Goal: Obtain resource: Obtain resource

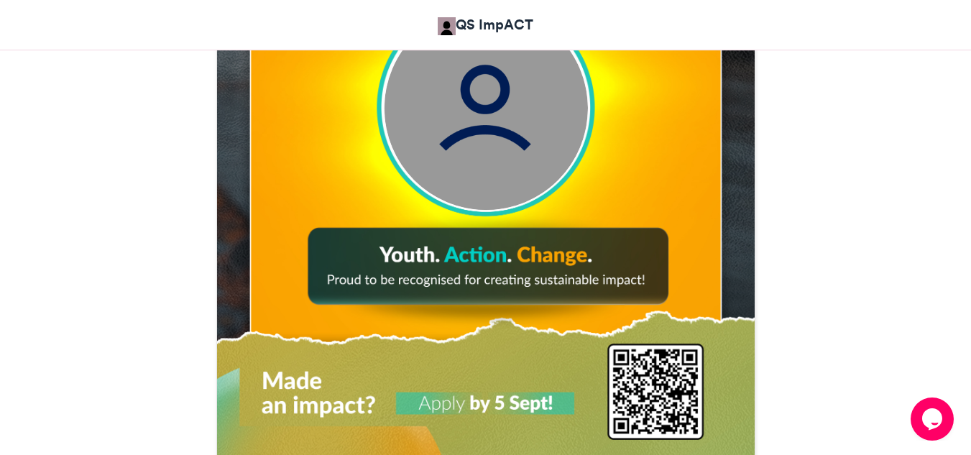
scroll to position [647, 0]
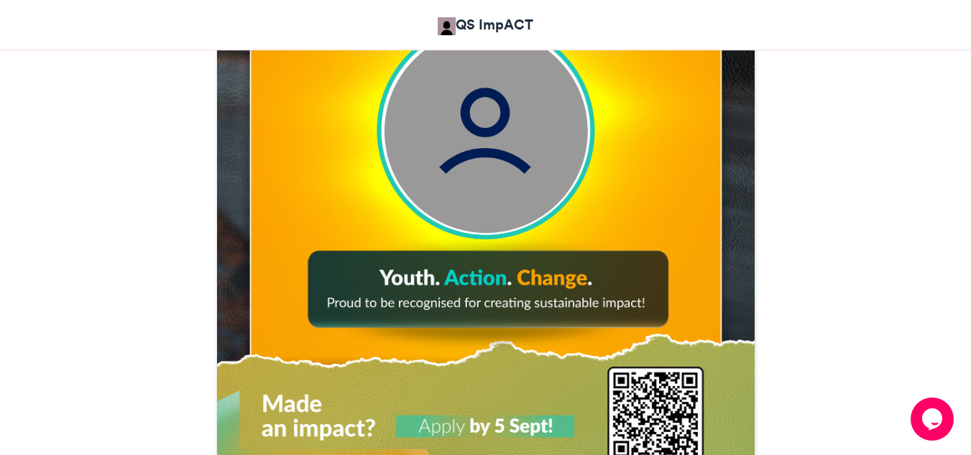
click at [524, 147] on img at bounding box center [485, 130] width 203 height 203
drag, startPoint x: 486, startPoint y: 142, endPoint x: 460, endPoint y: 180, distance: 47.0
click at [460, 180] on img at bounding box center [485, 130] width 203 height 203
click at [447, 228] on img at bounding box center [486, 140] width 542 height 677
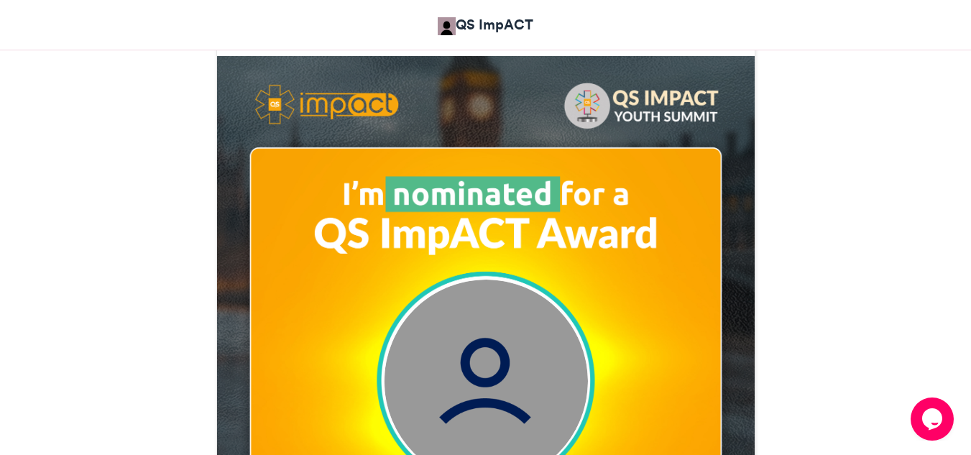
scroll to position [431, 0]
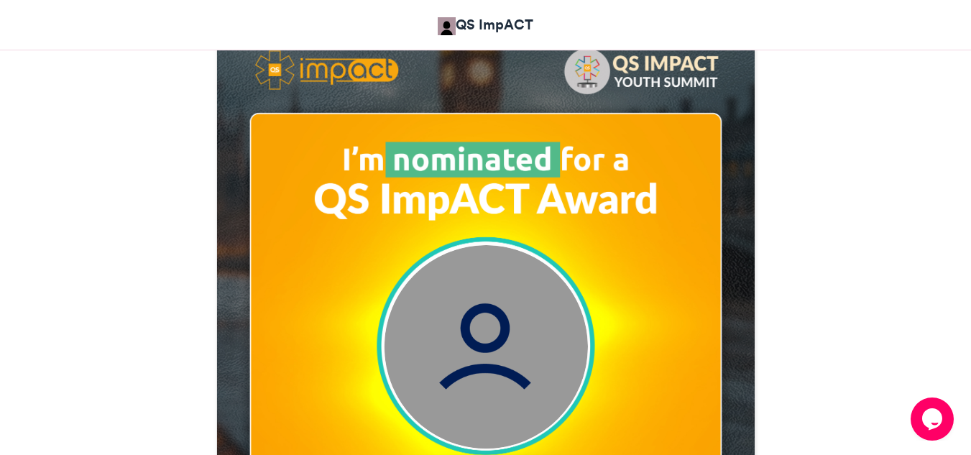
click at [479, 284] on img at bounding box center [485, 346] width 203 height 203
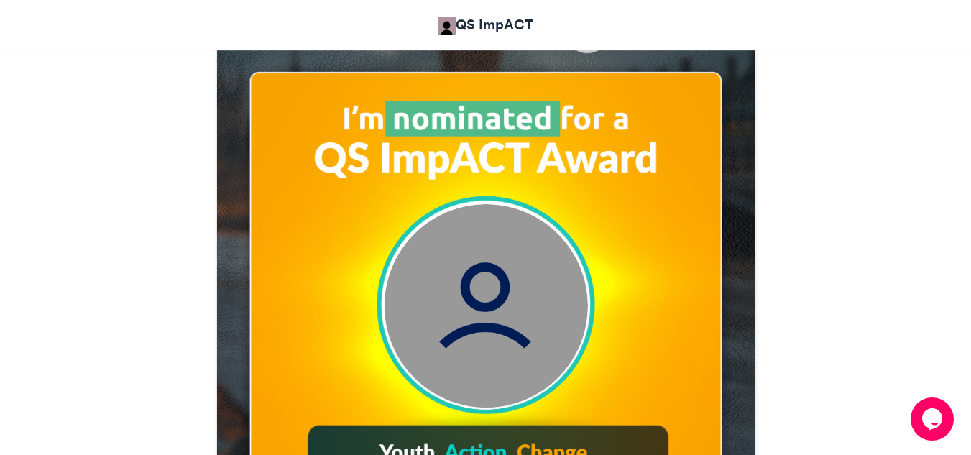
scroll to position [503, 0]
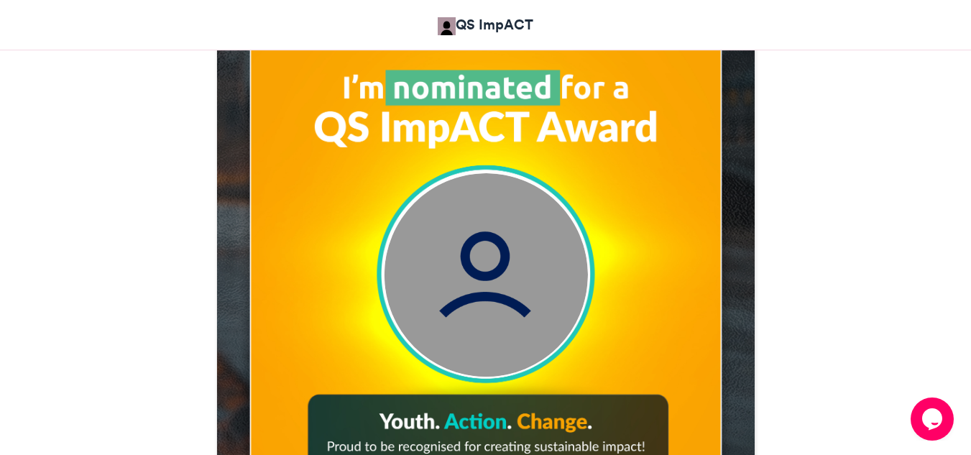
click at [380, 243] on img at bounding box center [486, 284] width 542 height 677
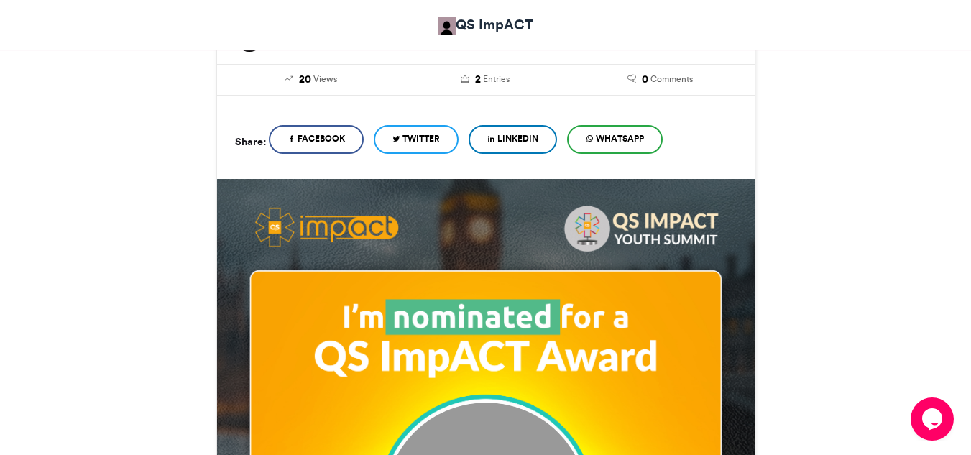
scroll to position [216, 0]
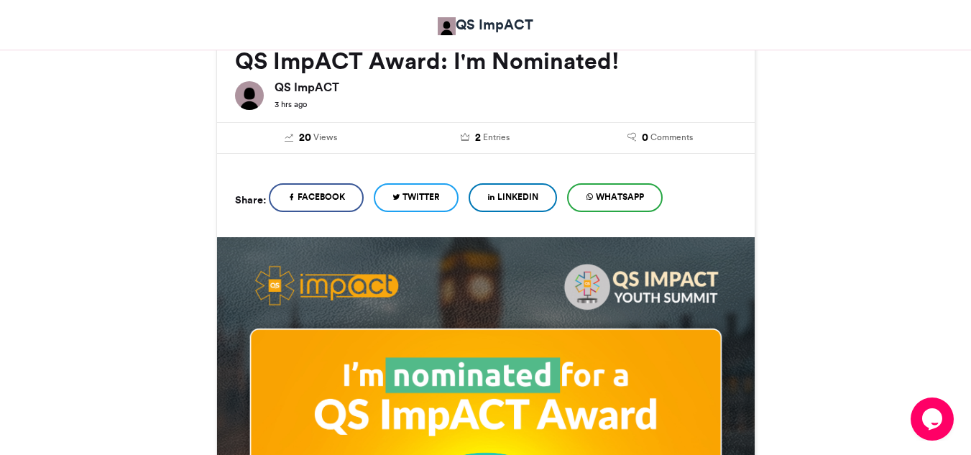
click at [510, 190] on span "LinkedIn" at bounding box center [517, 196] width 41 height 13
click at [421, 196] on span "Twitter" at bounding box center [420, 196] width 37 height 13
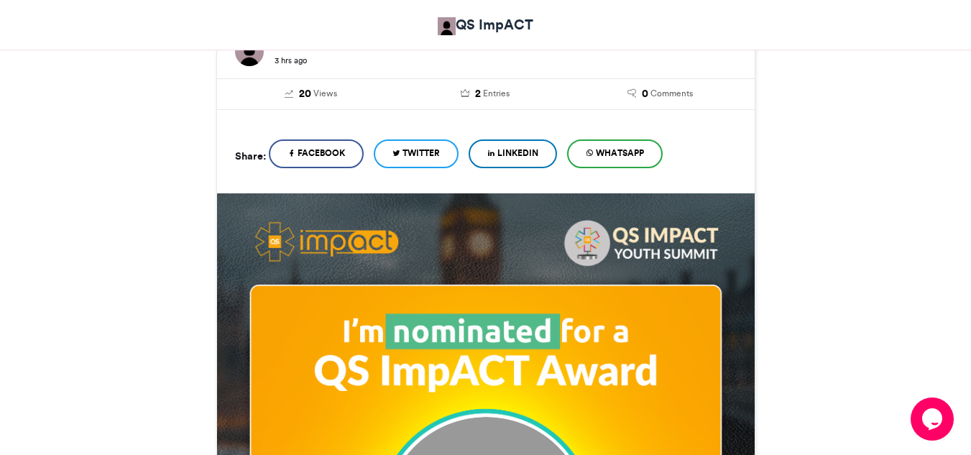
scroll to position [359, 0]
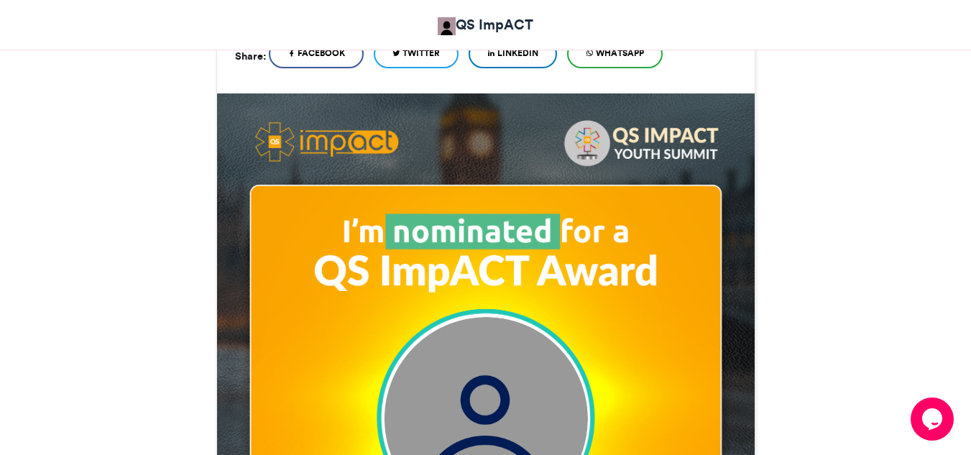
click at [470, 312] on img at bounding box center [486, 428] width 542 height 677
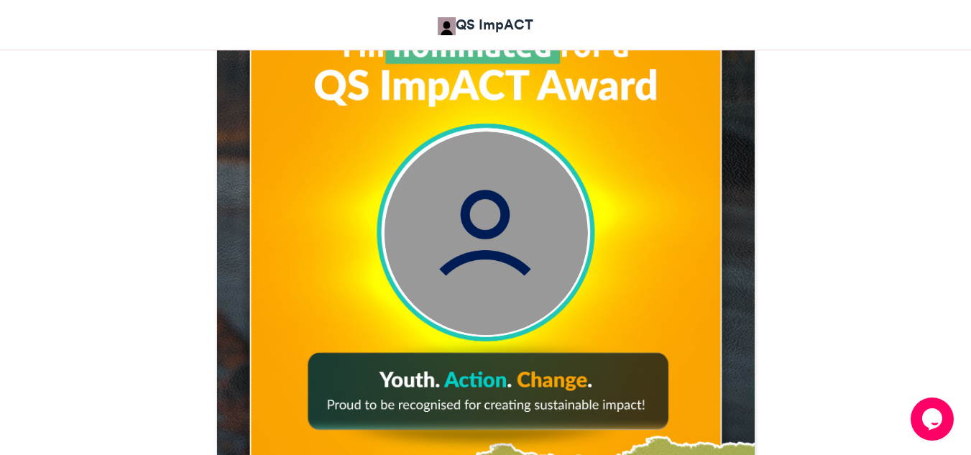
scroll to position [503, 0]
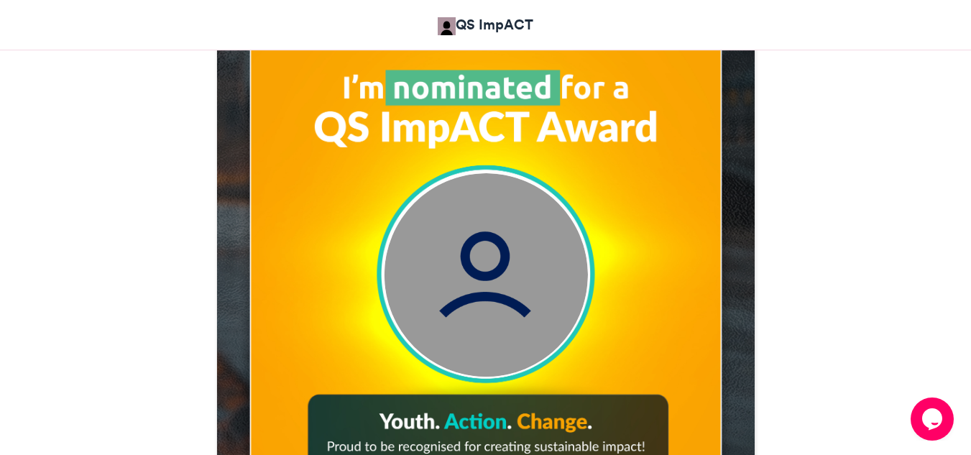
click at [474, 267] on img at bounding box center [485, 274] width 203 height 203
drag, startPoint x: 474, startPoint y: 267, endPoint x: 423, endPoint y: 290, distance: 55.9
click at [423, 290] on img at bounding box center [485, 274] width 203 height 203
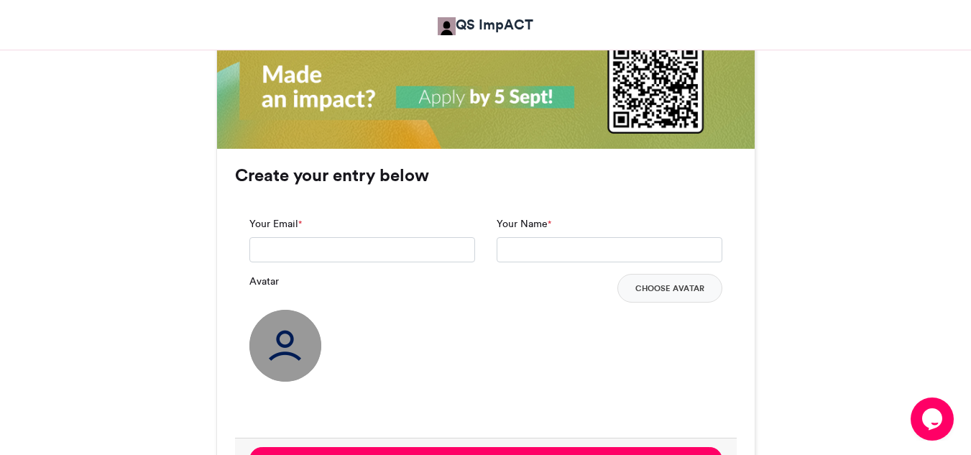
scroll to position [1006, 0]
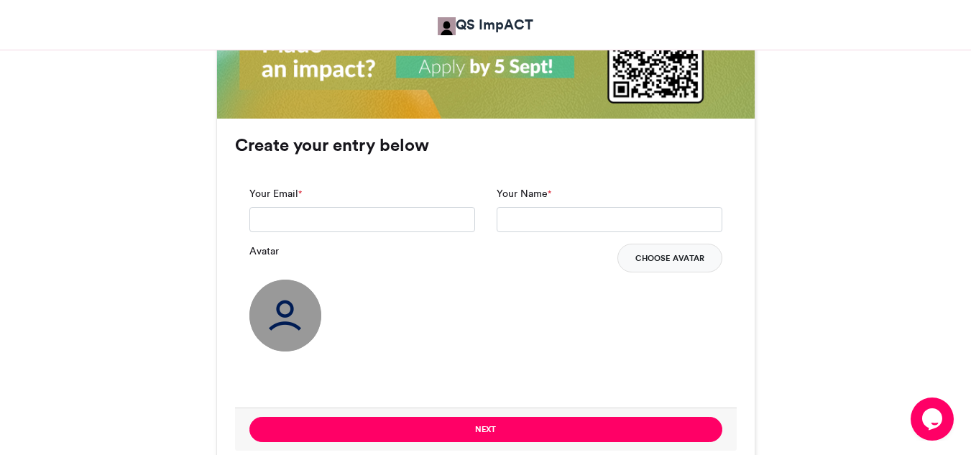
click at [659, 259] on button "Choose Avatar" at bounding box center [669, 258] width 105 height 29
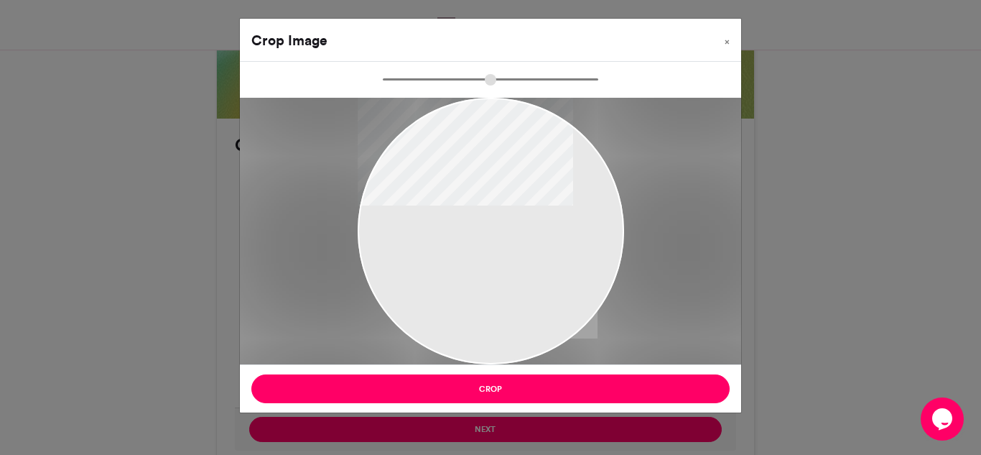
type input "******"
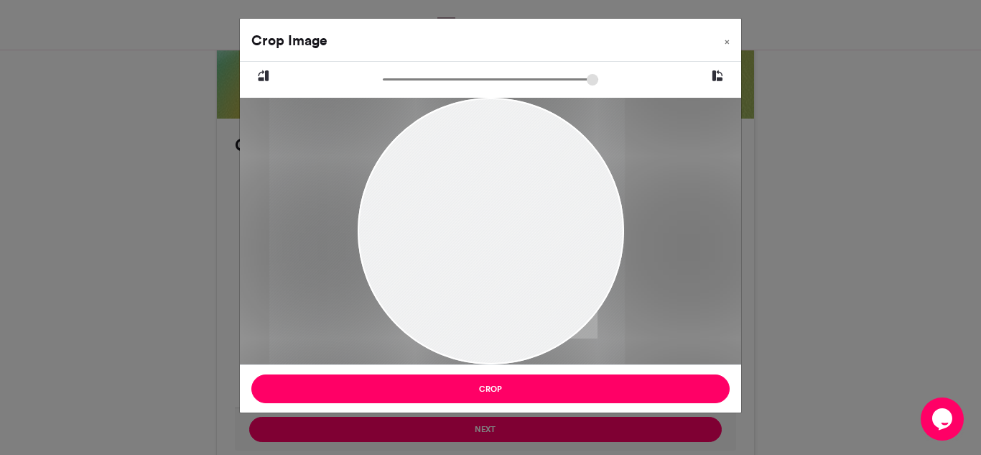
drag, startPoint x: 509, startPoint y: 264, endPoint x: 447, endPoint y: 251, distance: 63.8
click at [447, 251] on div at bounding box center [447, 231] width 356 height 267
click at [485, 426] on div "Crop Image × Crop" at bounding box center [490, 227] width 981 height 455
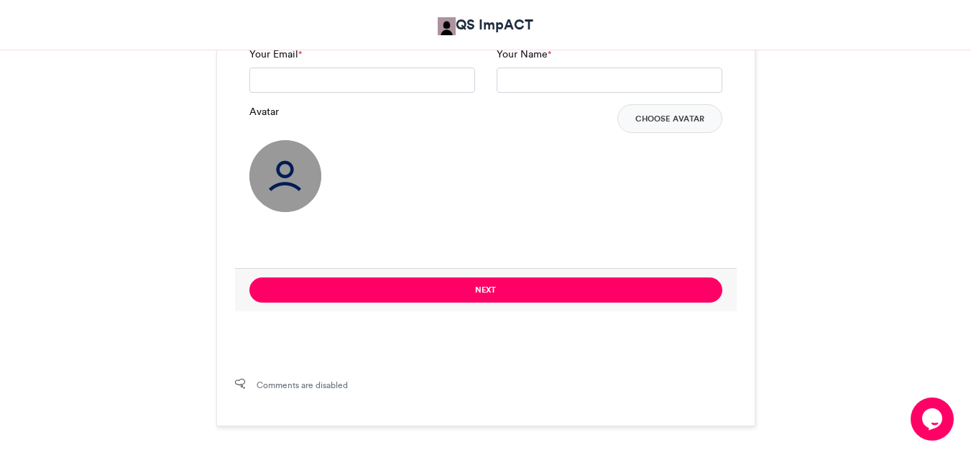
scroll to position [1149, 0]
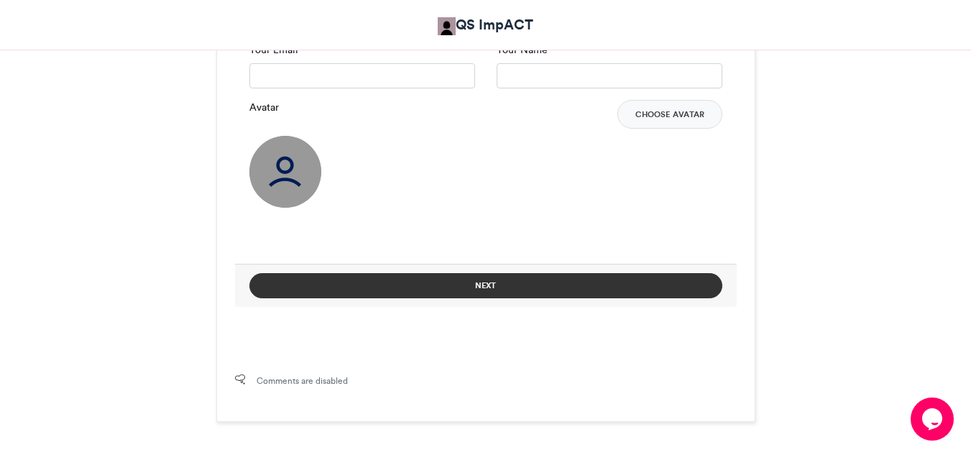
click at [501, 285] on button "Next" at bounding box center [485, 285] width 473 height 25
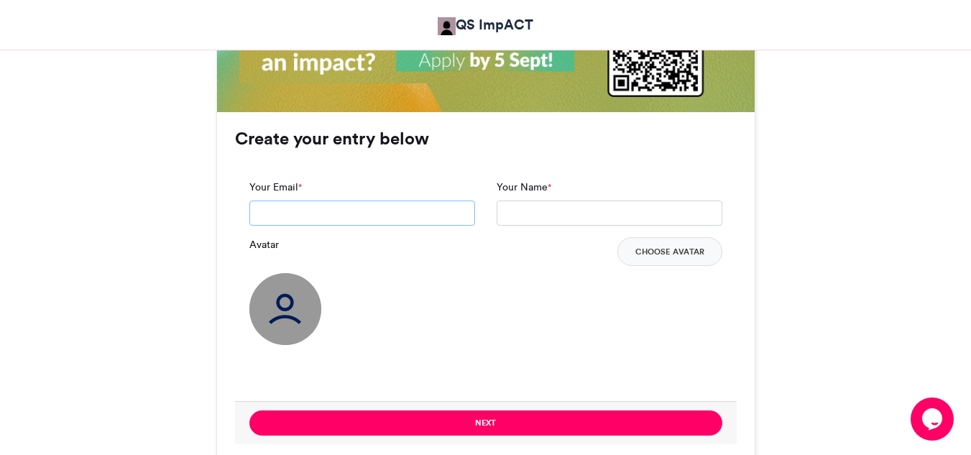
scroll to position [1006, 0]
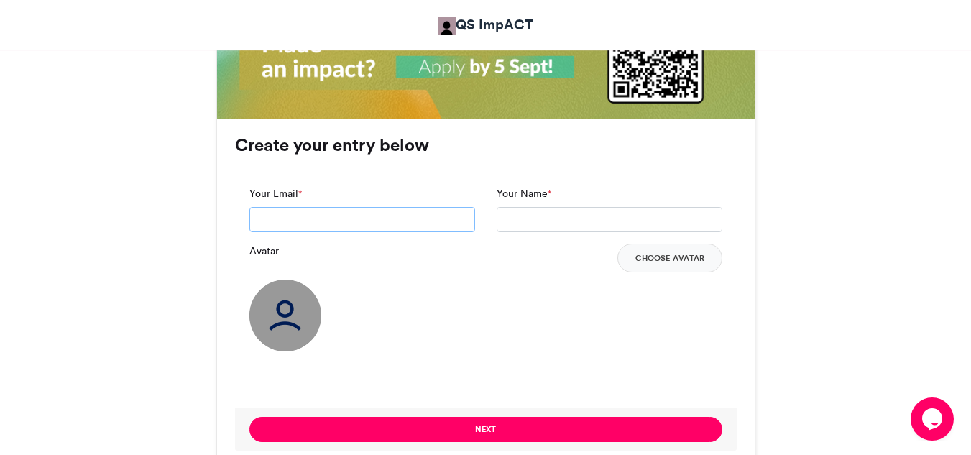
click at [384, 223] on input "Your Email *" at bounding box center [362, 220] width 226 height 26
type input "**********"
click at [534, 228] on input "Your Name *" at bounding box center [609, 220] width 226 height 26
type input "**********"
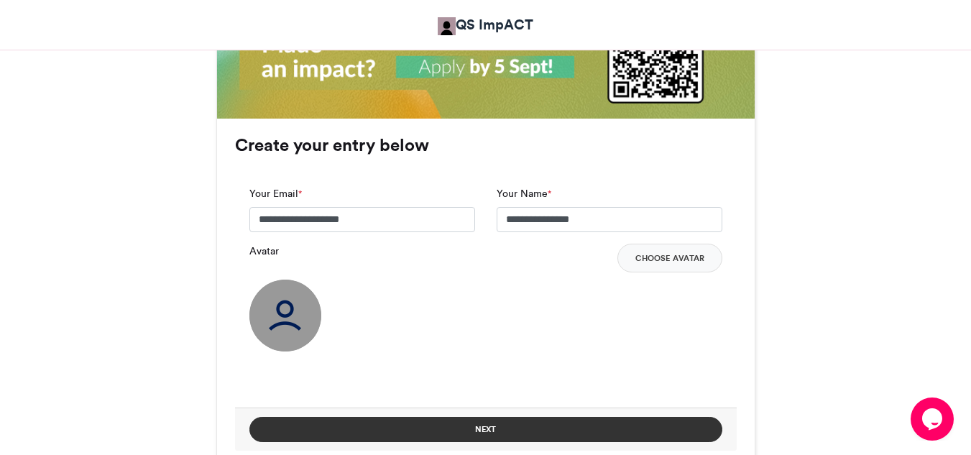
click at [482, 425] on button "Next" at bounding box center [485, 429] width 473 height 25
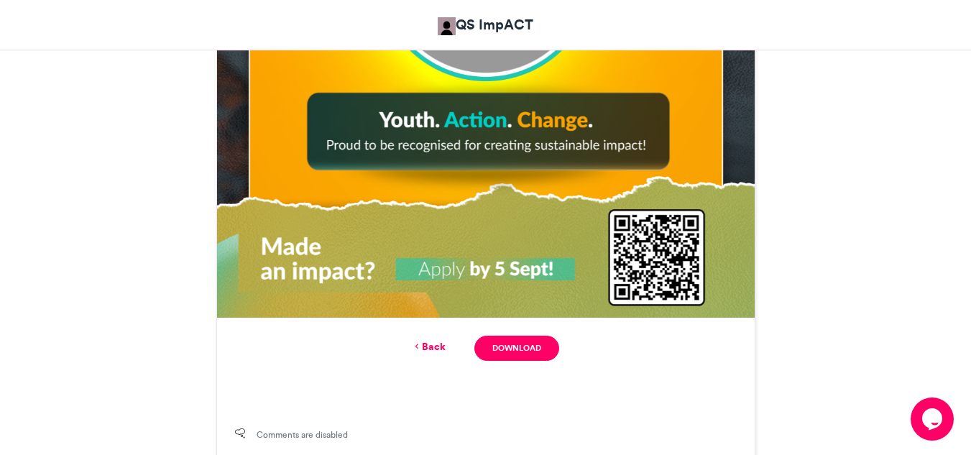
scroll to position [840, 0]
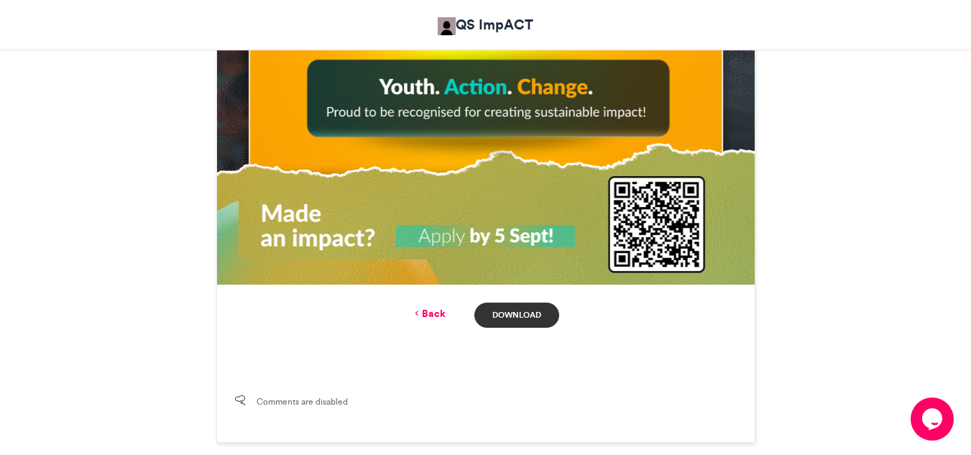
click at [514, 317] on link "Download" at bounding box center [516, 314] width 84 height 25
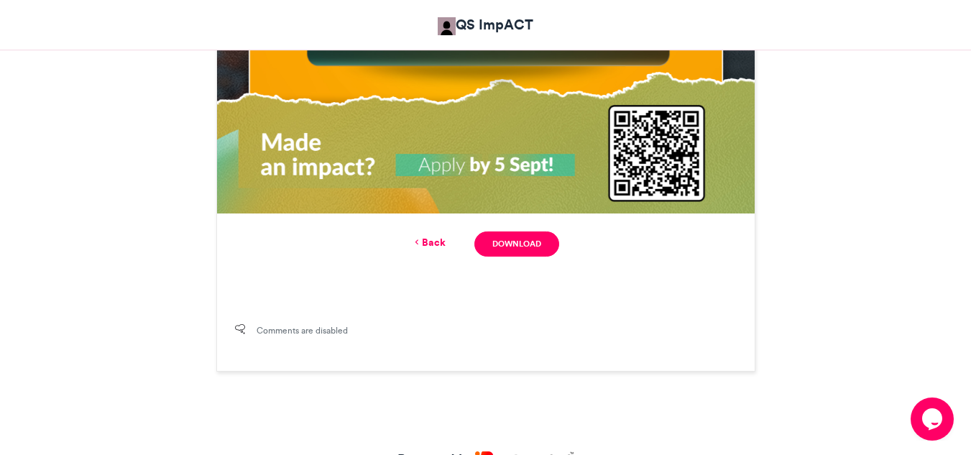
scroll to position [912, 0]
click at [425, 244] on link "Back" at bounding box center [429, 241] width 34 height 15
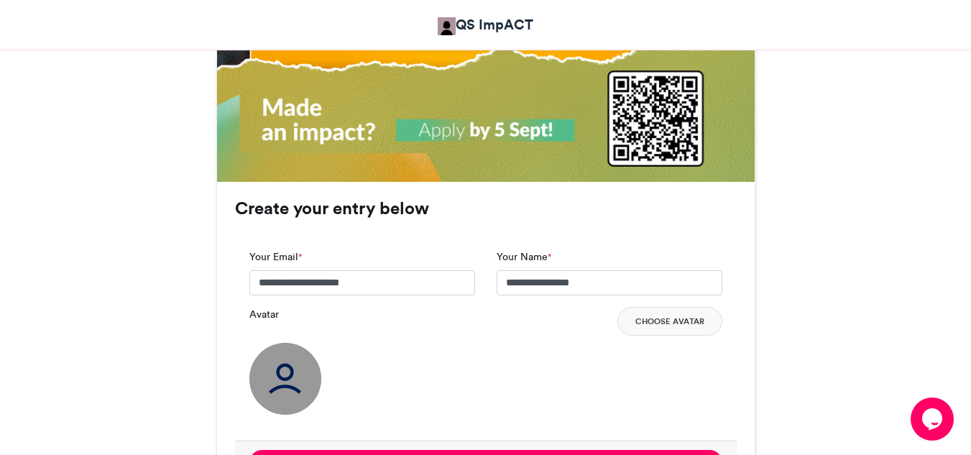
scroll to position [955, 0]
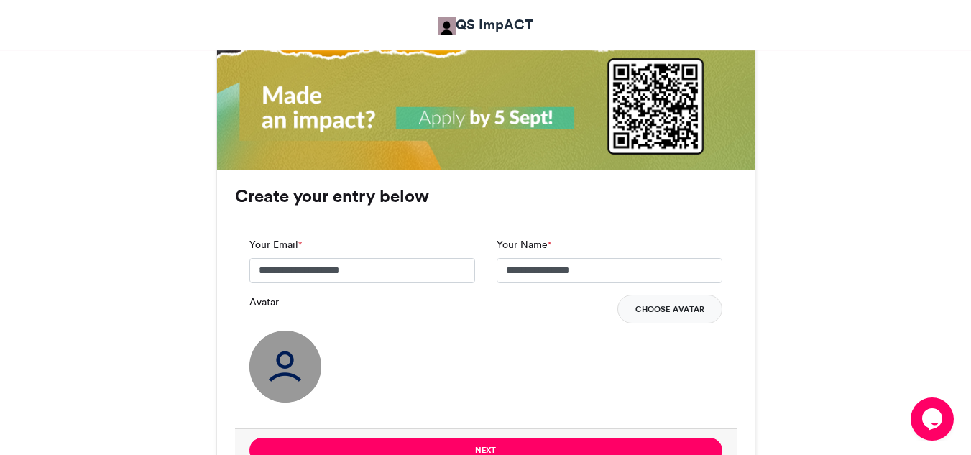
click at [663, 312] on button "Choose Avatar" at bounding box center [669, 309] width 105 height 29
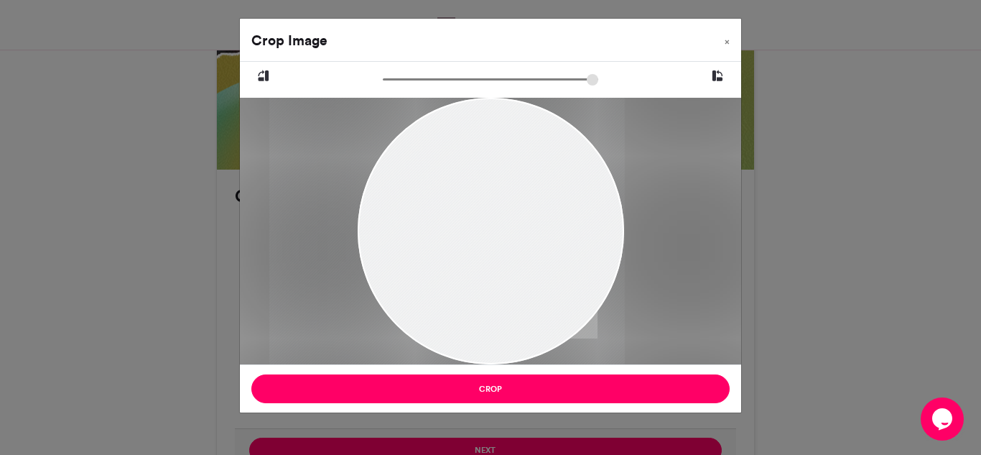
drag, startPoint x: 537, startPoint y: 254, endPoint x: 435, endPoint y: 239, distance: 103.2
click at [435, 239] on div at bounding box center [447, 231] width 356 height 267
drag, startPoint x: 522, startPoint y: 242, endPoint x: 514, endPoint y: 213, distance: 29.8
click at [514, 213] on div at bounding box center [447, 231] width 356 height 267
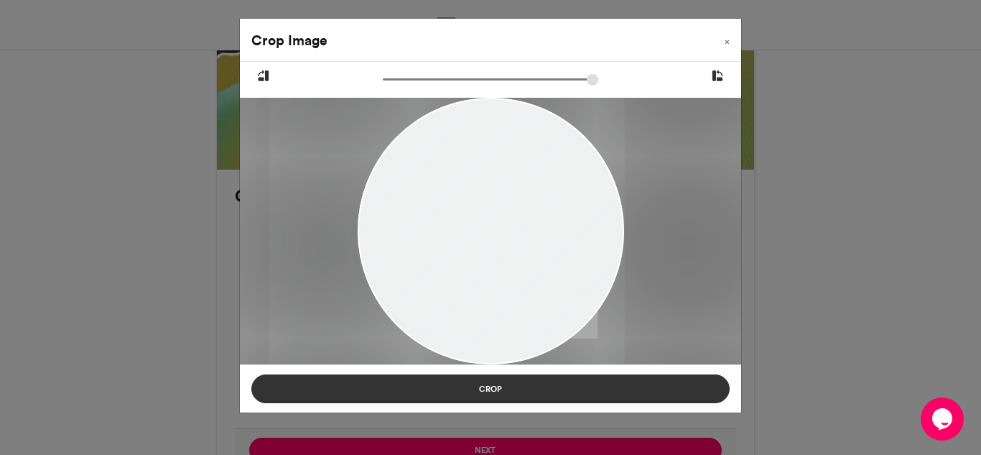
click at [526, 389] on button "Crop" at bounding box center [490, 388] width 478 height 29
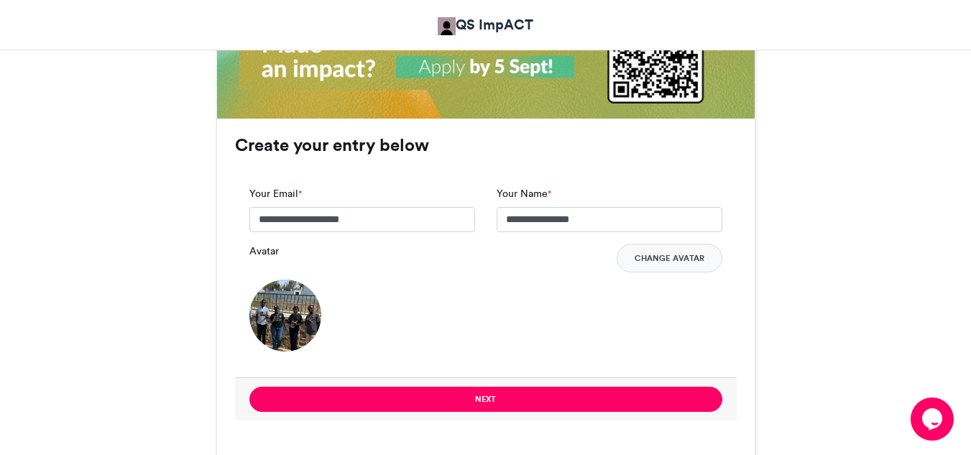
scroll to position [1098, 0]
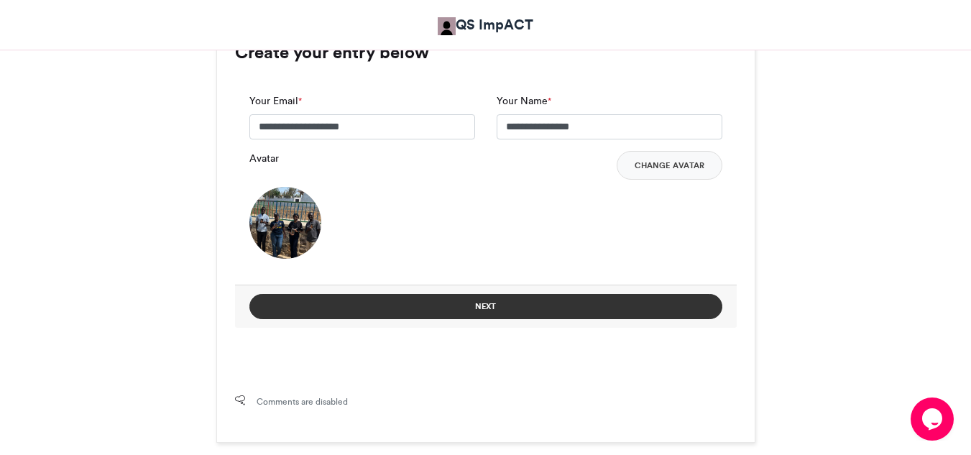
click at [487, 307] on button "Next" at bounding box center [485, 306] width 473 height 25
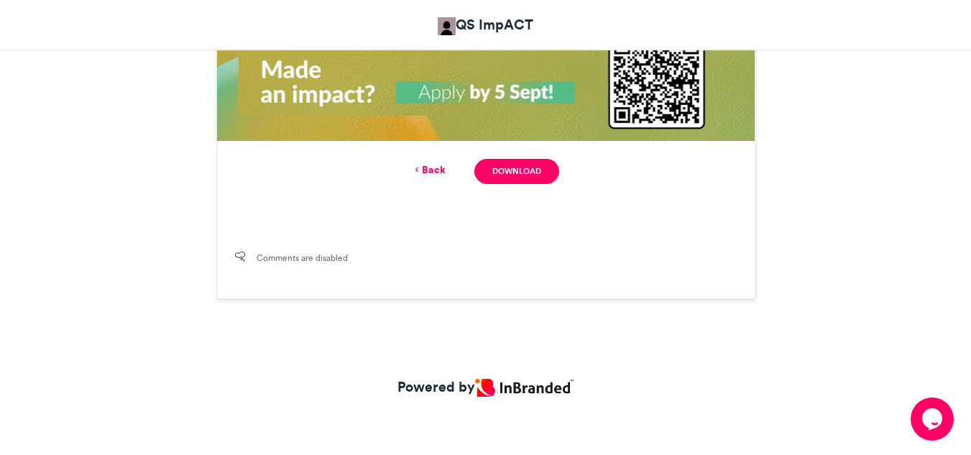
scroll to position [840, 0]
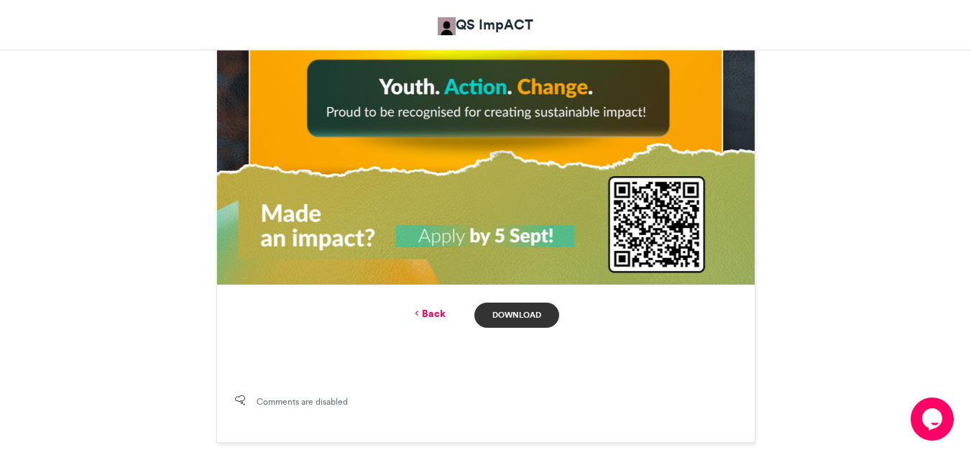
click at [523, 316] on link "Download" at bounding box center [516, 314] width 84 height 25
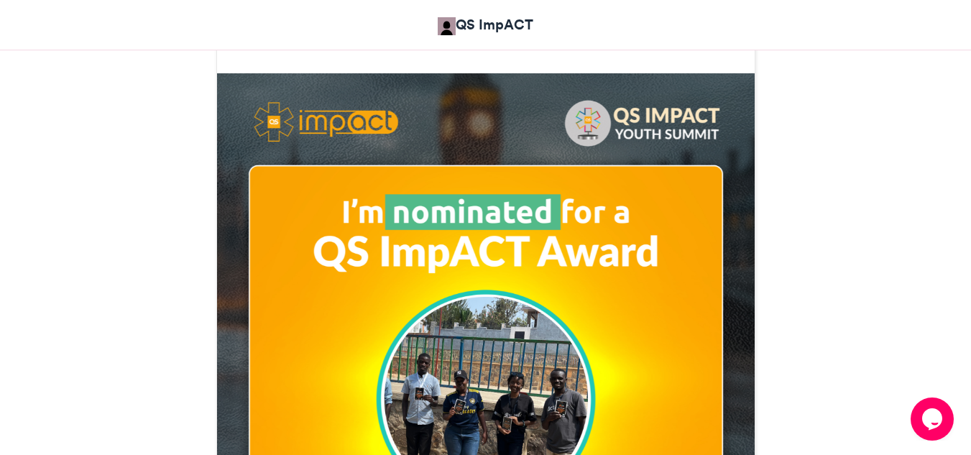
scroll to position [337, 0]
